Goal: Task Accomplishment & Management: Complete application form

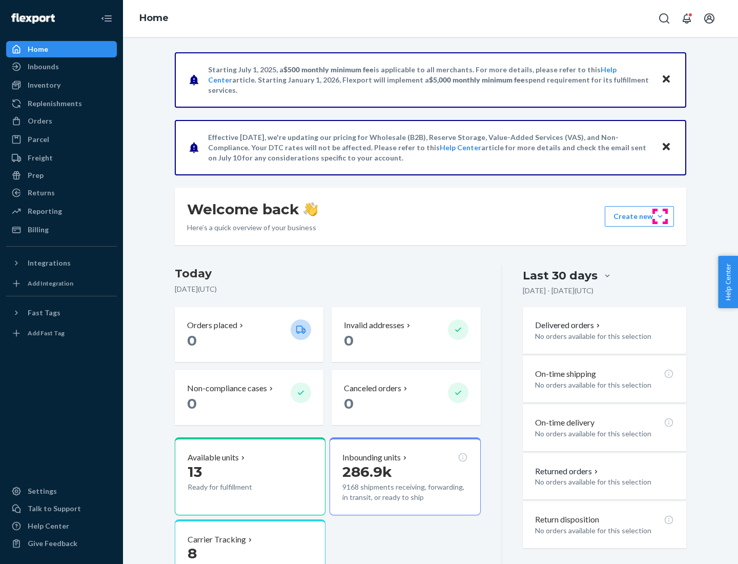
click at [660, 216] on button "Create new Create new inbound Create new order Create new product" at bounding box center [639, 216] width 69 height 21
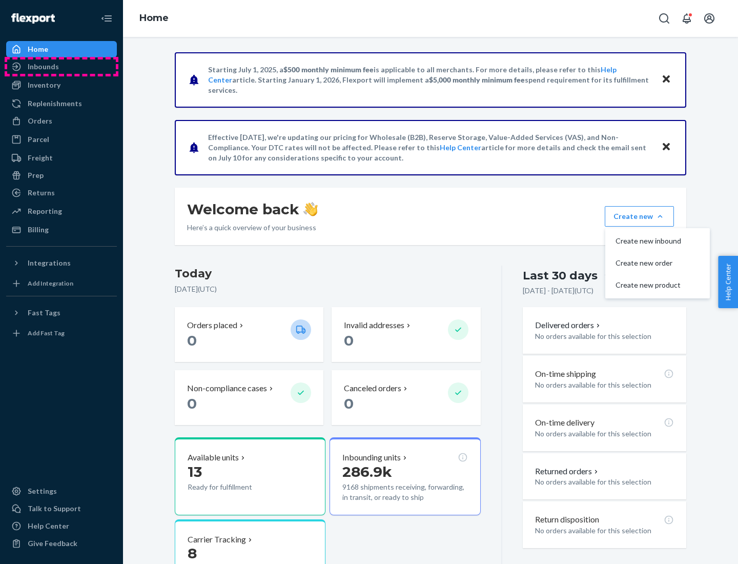
click at [62, 67] on div "Inbounds" at bounding box center [61, 66] width 109 height 14
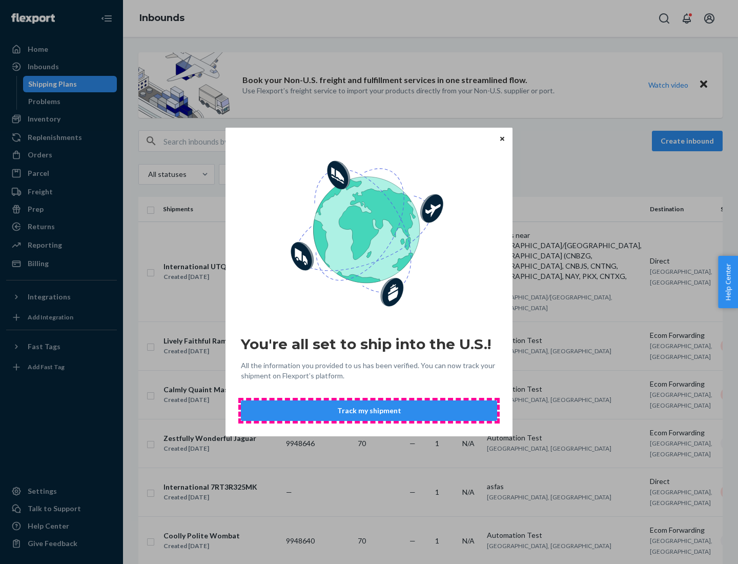
click at [369, 411] on button "Track my shipment" at bounding box center [369, 410] width 256 height 21
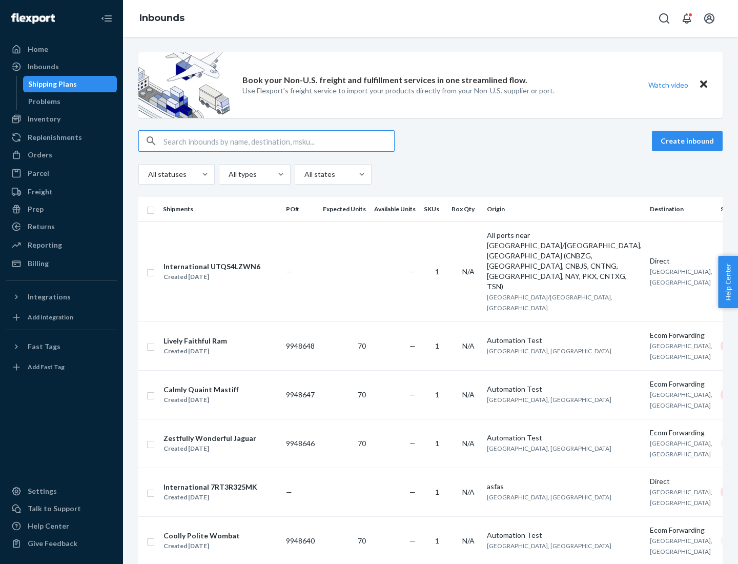
click at [689, 141] on button "Create inbound" at bounding box center [687, 141] width 71 height 21
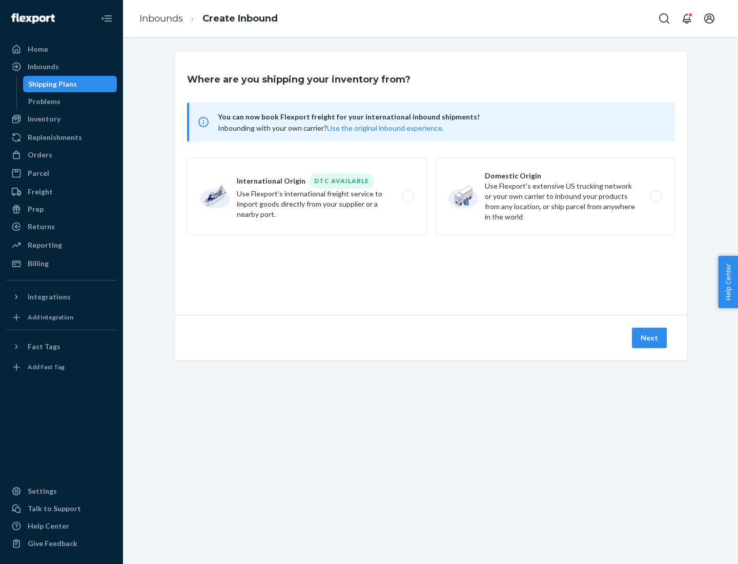
click at [307, 196] on label "International Origin DTC Available Use Flexport's international freight service…" at bounding box center [307, 196] width 240 height 77
click at [408, 196] on input "International Origin DTC Available Use Flexport's international freight service…" at bounding box center [411, 196] width 7 height 7
radio input "true"
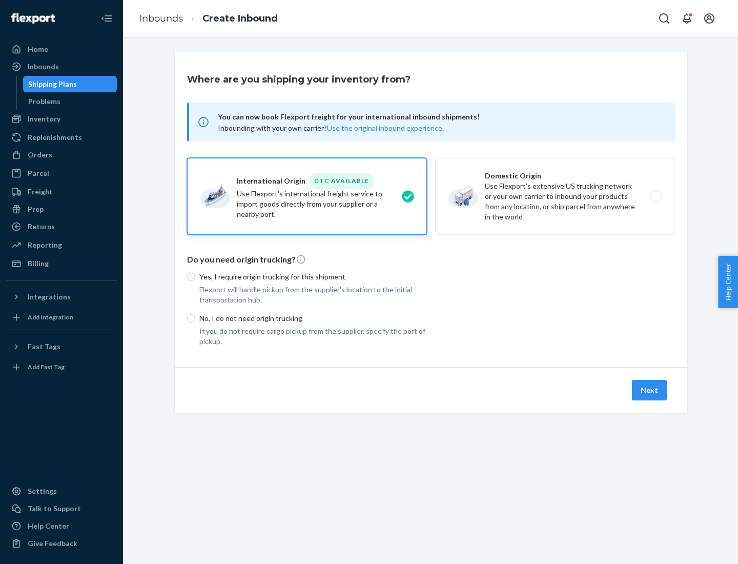
click at [313, 318] on p "No, I do not need origin trucking" at bounding box center [313, 318] width 228 height 10
click at [195, 318] on input "No, I do not need origin trucking" at bounding box center [191, 318] width 8 height 8
radio input "true"
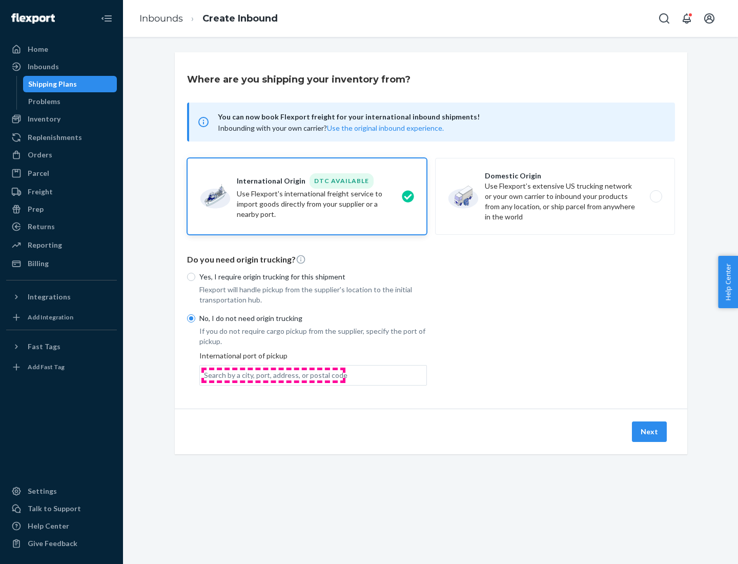
click at [273, 375] on div "Search by a city, port, address, or postal code" at bounding box center [276, 375] width 144 height 10
click at [205, 375] on input "Search by a city, port, address, or postal code" at bounding box center [204, 375] width 1 height 10
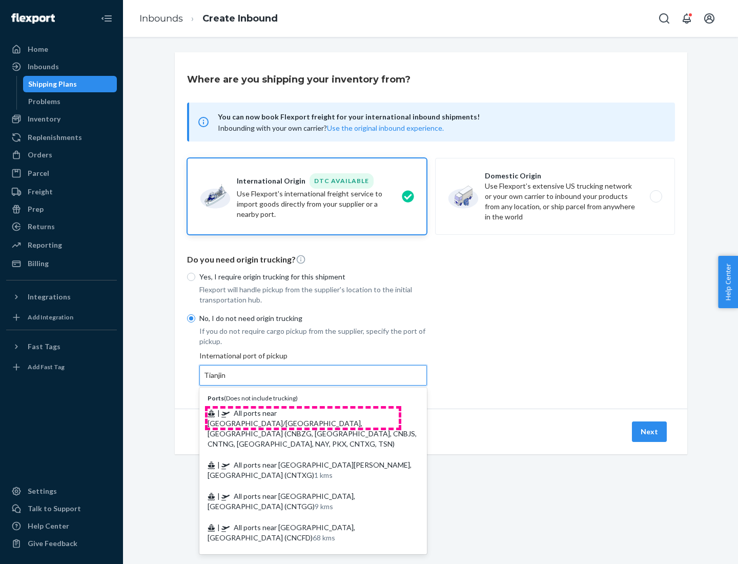
click at [303, 413] on span "| All ports near [GEOGRAPHIC_DATA]/[GEOGRAPHIC_DATA], [GEOGRAPHIC_DATA] (CNBZG,…" at bounding box center [312, 428] width 209 height 39
click at [227, 380] on input "Tianjin" at bounding box center [215, 375] width 23 height 10
type input "All ports near [GEOGRAPHIC_DATA]/[GEOGRAPHIC_DATA], [GEOGRAPHIC_DATA] (CNBZG, […"
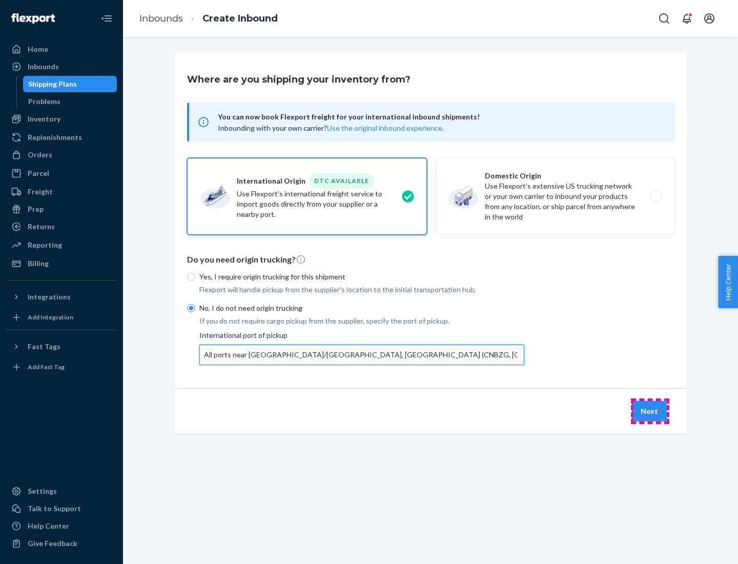
click at [650, 411] on button "Next" at bounding box center [649, 411] width 35 height 21
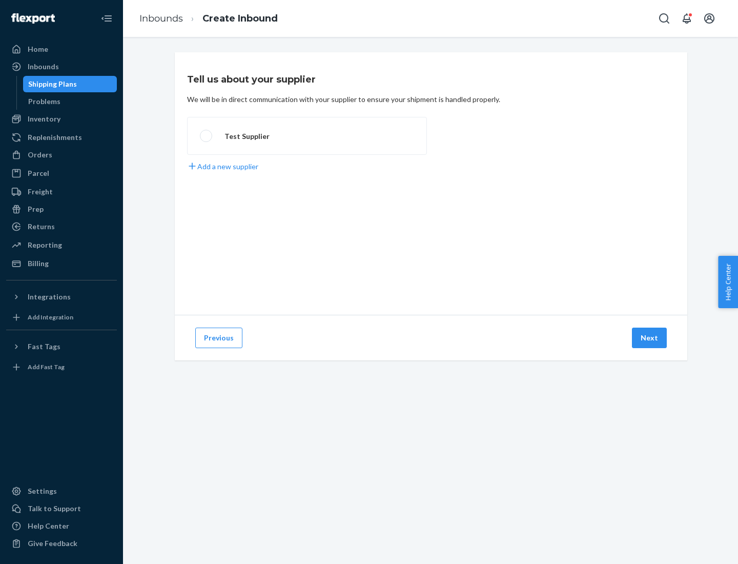
click at [307, 136] on label "Test Supplier" at bounding box center [307, 136] width 240 height 38
click at [207, 136] on input "Test Supplier" at bounding box center [203, 136] width 7 height 7
radio input "true"
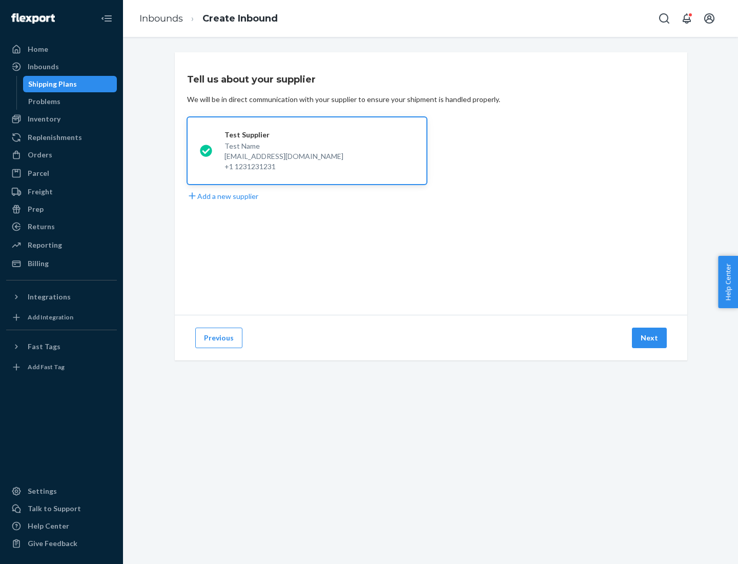
click at [650, 338] on button "Next" at bounding box center [649, 338] width 35 height 21
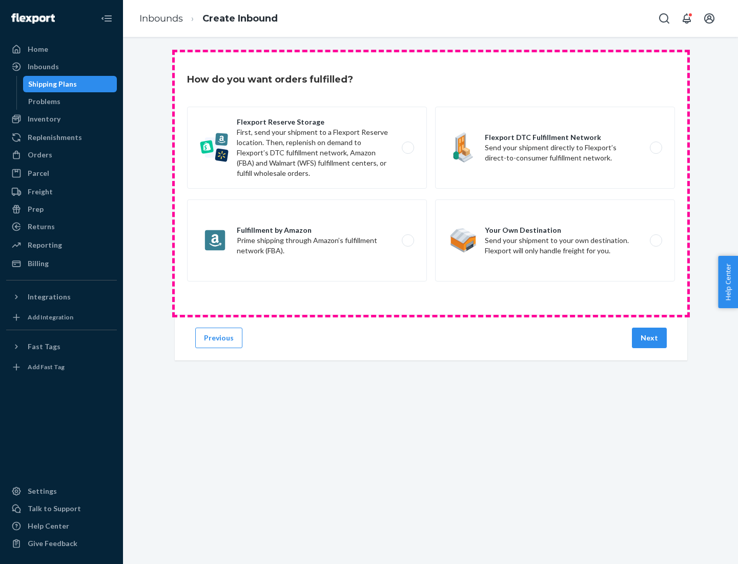
click at [431, 184] on div "Flexport Reserve Storage First, send your shipment to a Flexport Reserve locati…" at bounding box center [431, 195] width 488 height 177
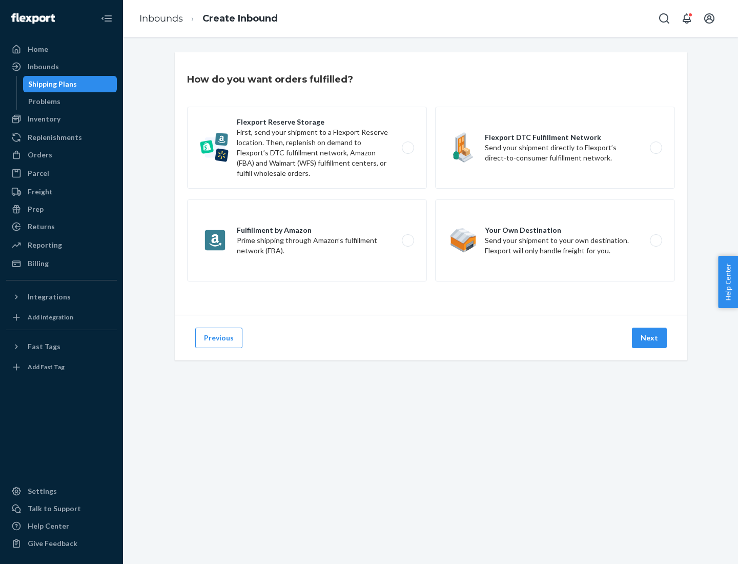
click at [555, 148] on label "Flexport DTC Fulfillment Network Send your shipment directly to Flexport’s dire…" at bounding box center [555, 148] width 240 height 82
click at [656, 148] on input "Flexport DTC Fulfillment Network Send your shipment directly to Flexport’s dire…" at bounding box center [659, 148] width 7 height 7
radio input "true"
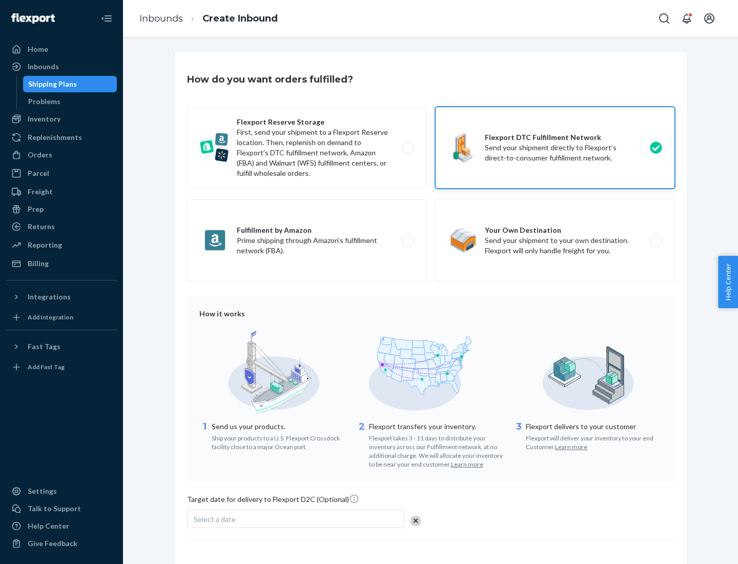
scroll to position [75, 0]
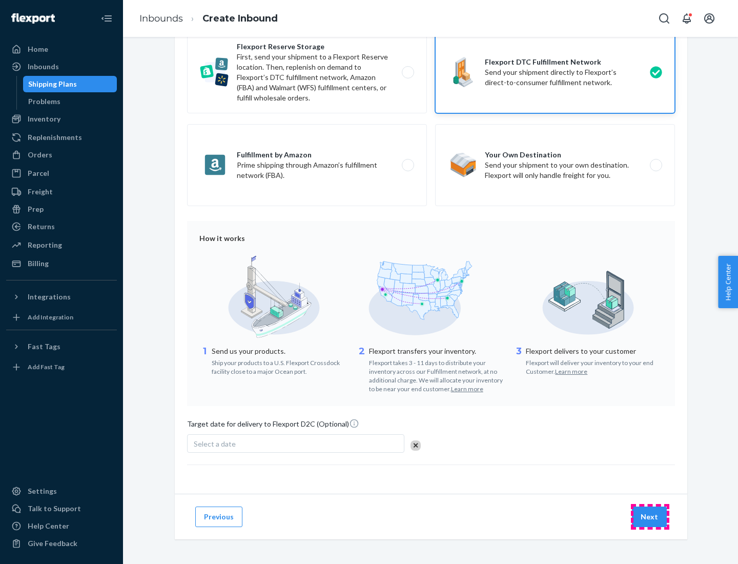
click at [650, 516] on button "Next" at bounding box center [649, 517] width 35 height 21
